Goal: Information Seeking & Learning: Learn about a topic

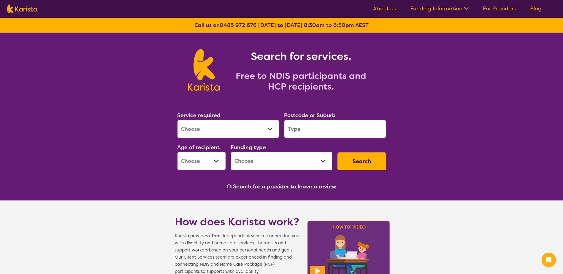
click at [240, 125] on select "Allied Health Assistant Assessment ([MEDICAL_DATA] or [MEDICAL_DATA]) Behaviour…" at bounding box center [228, 129] width 102 height 18
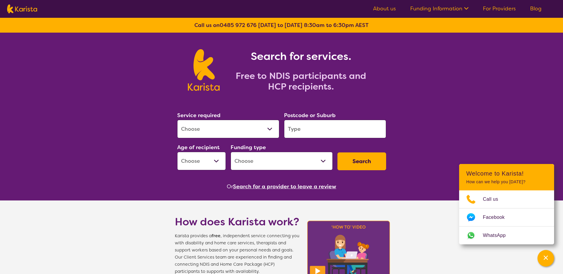
select select "Counselling"
click at [177, 120] on select "Allied Health Assistant Assessment ([MEDICAL_DATA] or [MEDICAL_DATA]) Behaviour…" at bounding box center [228, 129] width 102 height 18
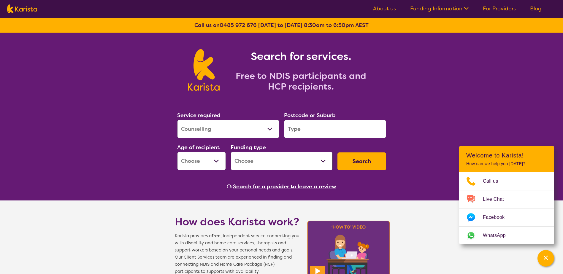
click at [339, 123] on input "search" at bounding box center [335, 129] width 102 height 18
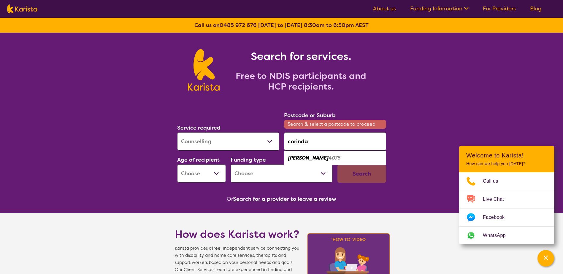
click at [324, 159] on div "Corinda 4075" at bounding box center [335, 158] width 96 height 11
type input "4075"
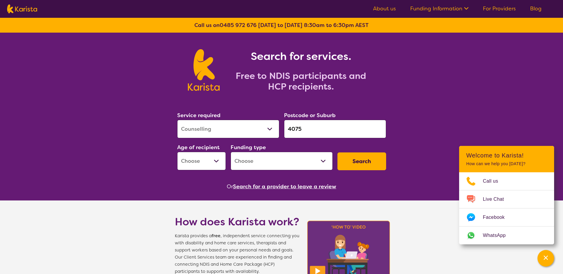
click at [215, 163] on select "Early Childhood - 0 to 9 Child - 10 to 11 Adolescent - 12 to 17 Adult - 18 to 6…" at bounding box center [201, 161] width 49 height 18
select select "AS"
click at [177, 152] on select "Early Childhood - 0 to 9 Child - 10 to 11 Adolescent - 12 to 17 Adult - 18 to 6…" at bounding box center [201, 161] width 49 height 18
click at [259, 166] on select "Home Care Package (HCP) National Disability Insurance Scheme (NDIS) I don't know" at bounding box center [282, 161] width 102 height 18
select select "NDIS"
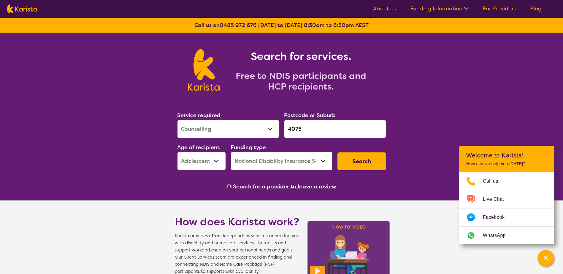
click at [231, 152] on select "Home Care Package (HCP) National Disability Insurance Scheme (NDIS) I don't know" at bounding box center [282, 161] width 102 height 18
click at [363, 158] on button "Search" at bounding box center [361, 162] width 49 height 18
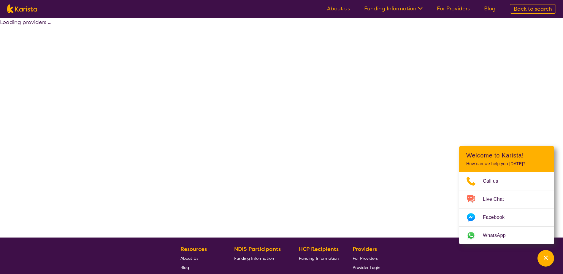
select select "by_score"
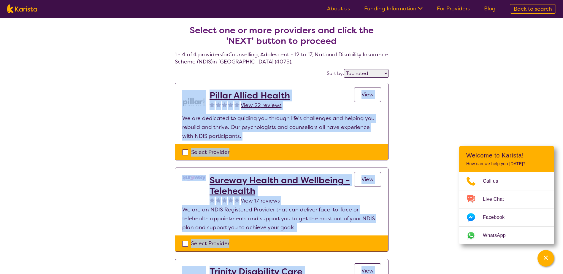
drag, startPoint x: 414, startPoint y: 218, endPoint x: 171, endPoint y: 91, distance: 273.9
click at [171, 91] on div "Select one or more providers and click the 'NEXT' button to proceed 1 - 4 of 4 …" at bounding box center [281, 228] width 563 height 421
copy section "Pillar Allied Health View 22 reviews View We are dedicated to guiding you throu…"
click at [400, 216] on div "Select one or more providers and click the 'NEXT' button to proceed 1 - 4 of 4 …" at bounding box center [281, 228] width 563 height 421
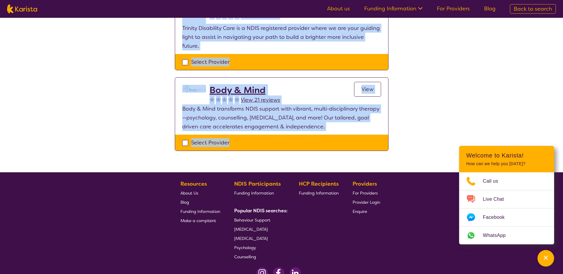
scroll to position [267, 0]
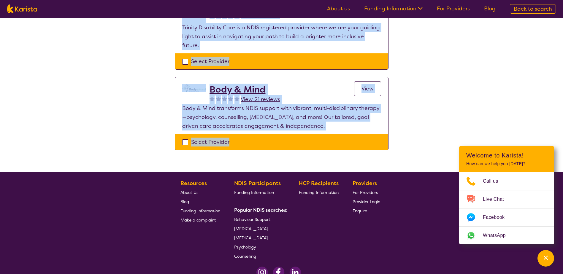
click at [370, 85] on span "View" at bounding box center [367, 88] width 12 height 7
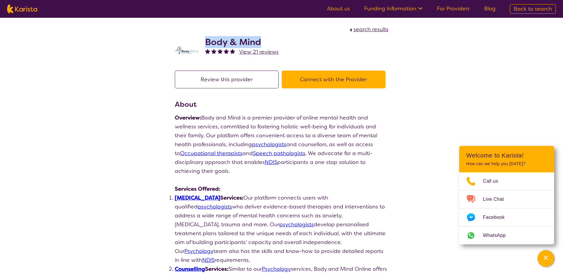
drag, startPoint x: 278, startPoint y: 42, endPoint x: 203, endPoint y: 38, distance: 75.2
click at [203, 38] on div "Body & Mind View 21 reviews" at bounding box center [282, 49] width 214 height 30
copy h2 "Body & Mind"
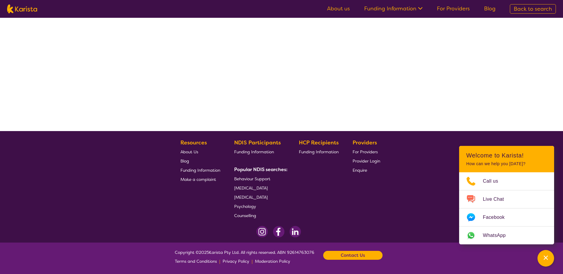
select select "by_score"
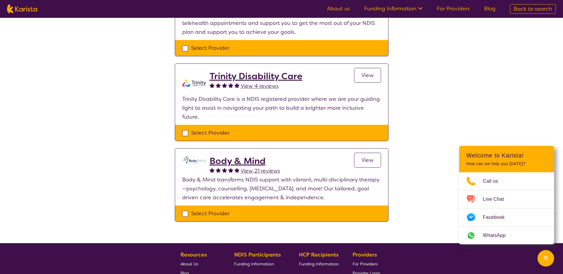
scroll to position [166, 0]
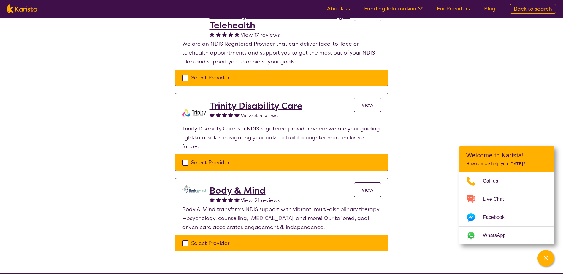
click at [259, 106] on h2 "Trinity Disability Care" at bounding box center [256, 106] width 93 height 11
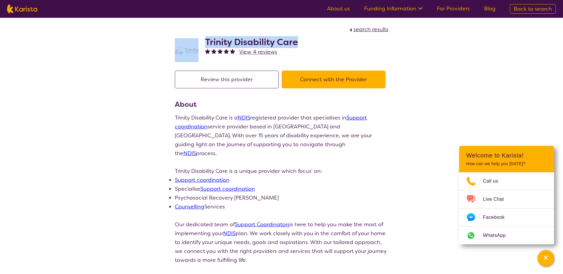
drag, startPoint x: 311, startPoint y: 43, endPoint x: 196, endPoint y: 38, distance: 115.5
click at [196, 38] on div "Trinity Disability Care View 4 reviews" at bounding box center [282, 49] width 214 height 30
copy div "Trinity Disability Care"
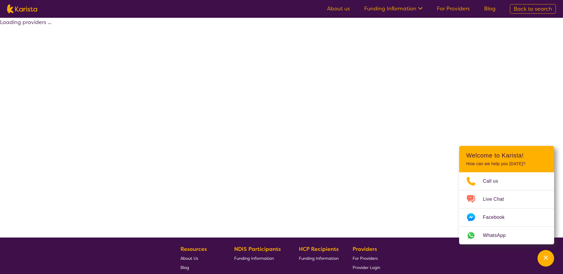
scroll to position [107, 0]
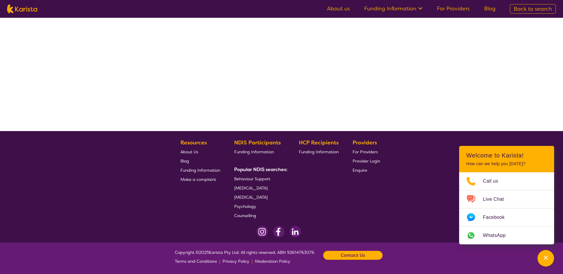
select select "by_score"
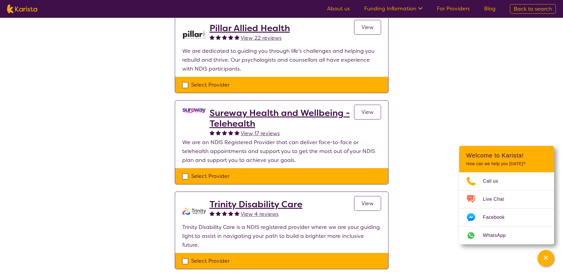
scroll to position [47, 0]
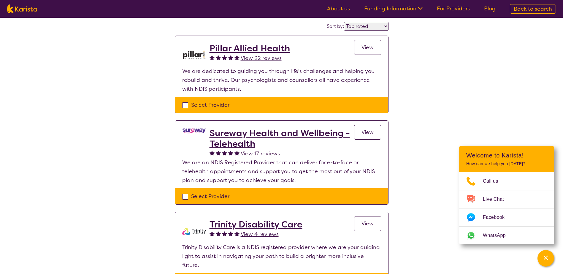
click at [270, 133] on h2 "Sureway Health and Wellbeing - Telehealth" at bounding box center [282, 138] width 145 height 21
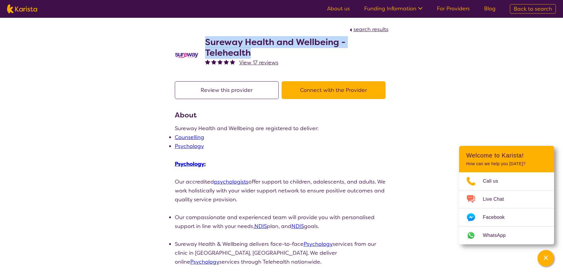
drag, startPoint x: 260, startPoint y: 51, endPoint x: 204, endPoint y: 42, distance: 56.8
click at [204, 42] on div "Sureway Health and Wellbeing - Telehealth View 17 reviews" at bounding box center [282, 54] width 214 height 40
copy h2 "Sureway Health and Wellbeing - Telehealth"
click at [371, 30] on span "search results" at bounding box center [370, 29] width 35 height 7
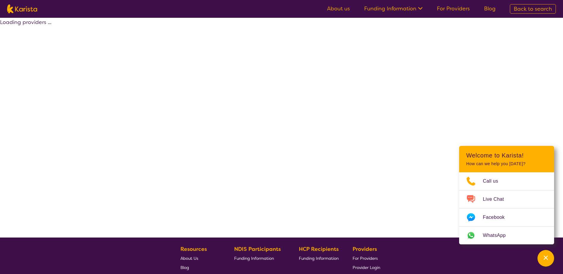
select select "by_score"
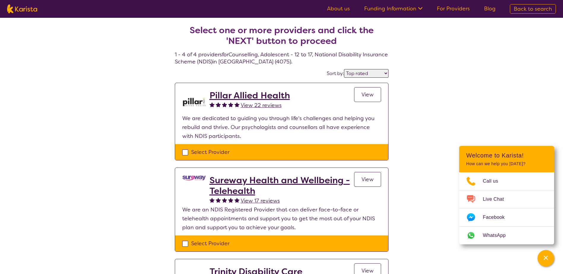
scroll to position [30, 0]
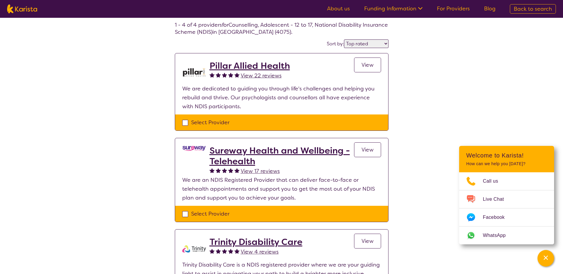
click at [266, 64] on h2 "Pillar Allied Health" at bounding box center [250, 66] width 80 height 11
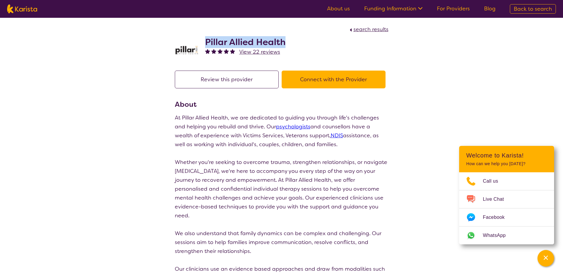
drag, startPoint x: 291, startPoint y: 43, endPoint x: 205, endPoint y: 37, distance: 86.6
click at [205, 37] on div "Pillar Allied Health View 22 reviews" at bounding box center [282, 49] width 214 height 30
copy h2 "Pillar Allied Health"
